Goal: Task Accomplishment & Management: Complete application form

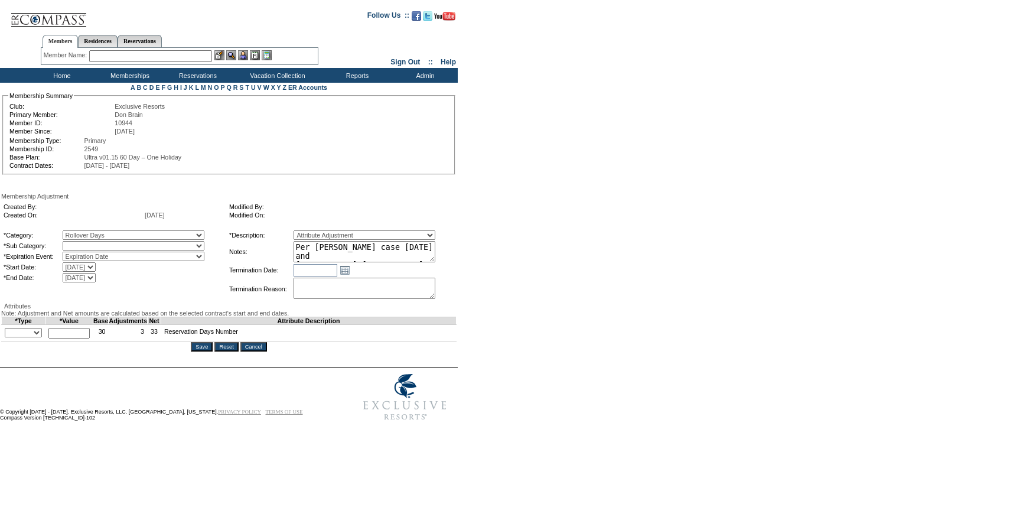
click at [112, 247] on select "Rollover Days" at bounding box center [134, 245] width 142 height 9
select select "782"
click at [87, 243] on select "Rollover Days" at bounding box center [134, 245] width 142 height 9
click at [28, 337] on select "+ - Override" at bounding box center [23, 332] width 37 height 9
select select "2"
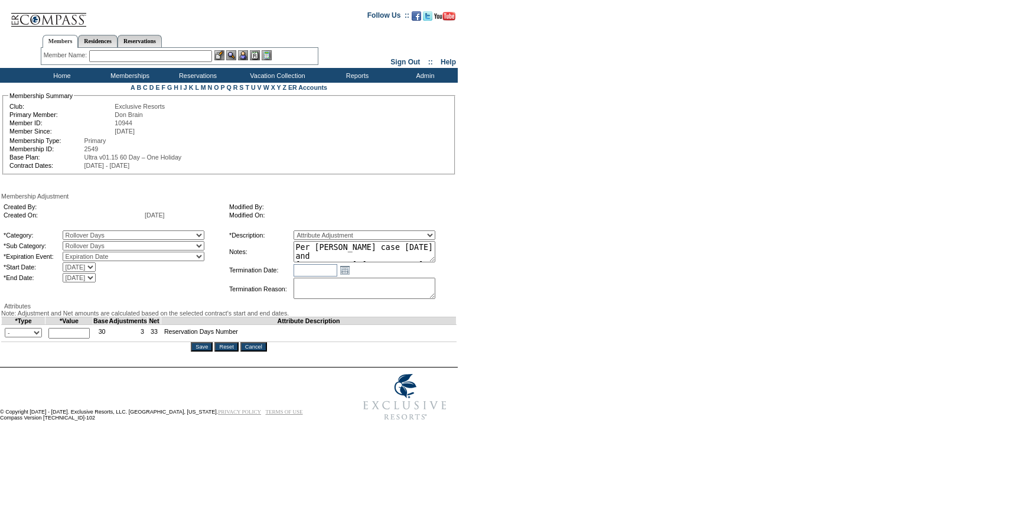
click at [8, 337] on select "+ - Override" at bounding box center [23, 332] width 37 height 9
click at [64, 338] on input "text" at bounding box center [68, 333] width 41 height 11
type input "10"
click at [395, 255] on textarea "Per Lorenzo Carriedo's case 9/2/25 and Pete/Natalie approval, rolling 10 days f…" at bounding box center [364, 251] width 142 height 21
click at [200, 351] on input "Save" at bounding box center [202, 346] width 22 height 9
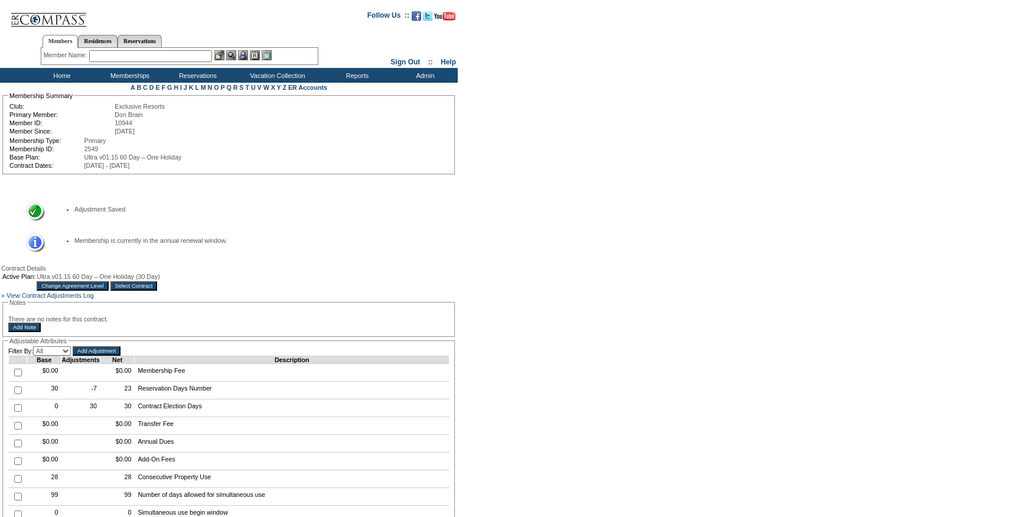
click at [161, 292] on table "Active Plan: Ultra v01.15 60 Day – One Holiday (30 Day) Change Agreement Level …" at bounding box center [81, 282] width 160 height 20
click at [158, 291] on input "Select Contract" at bounding box center [133, 285] width 47 height 9
